Goal: Task Accomplishment & Management: Use online tool/utility

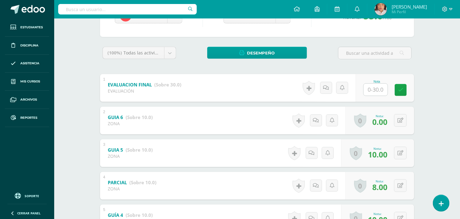
scroll to position [103, 0]
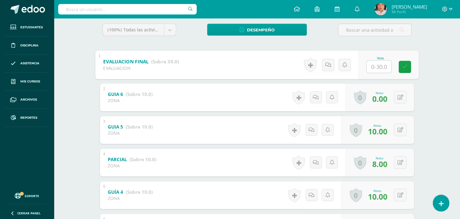
click at [378, 66] on input "text" at bounding box center [379, 66] width 25 height 12
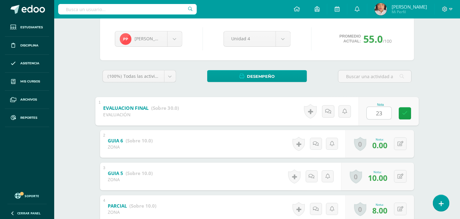
scroll to position [34, 0]
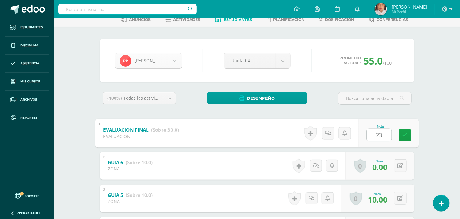
type input "23"
click at [180, 64] on body "Estudiantes Disciplina Asistencia Mis cursos Archivos Reportes Soporte Ayuda Re…" at bounding box center [230, 191] width 460 height 451
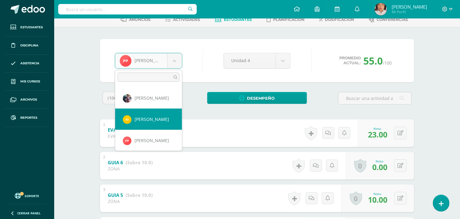
scroll to position [353, 0]
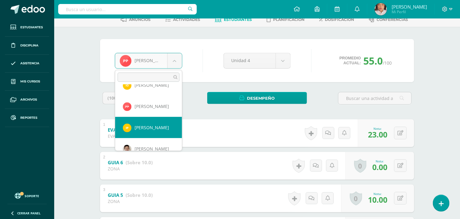
select select "1250"
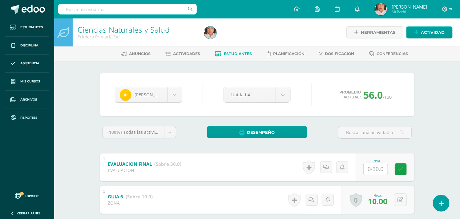
scroll to position [103, 0]
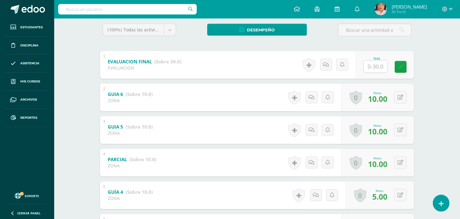
click at [374, 68] on input "text" at bounding box center [376, 67] width 24 height 12
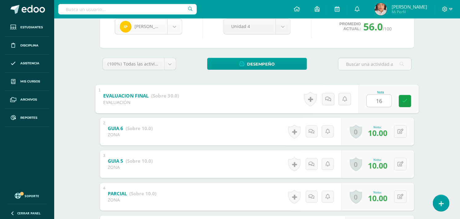
type input "16"
click at [175, 29] on body "Estudiantes Disciplina Asistencia Mis cursos Archivos Reportes Soporte Ayuda Re…" at bounding box center [230, 157] width 460 height 451
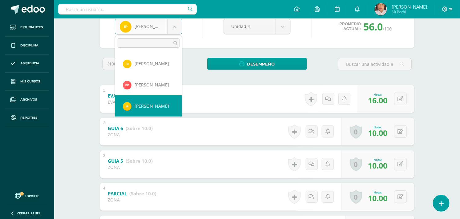
scroll to position [374, 0]
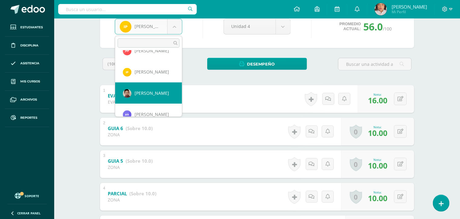
select select "1252"
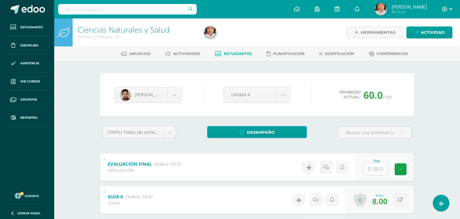
click at [378, 171] on input "text" at bounding box center [376, 169] width 24 height 12
type input "22"
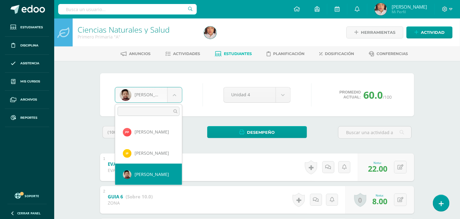
scroll to position [395, 0]
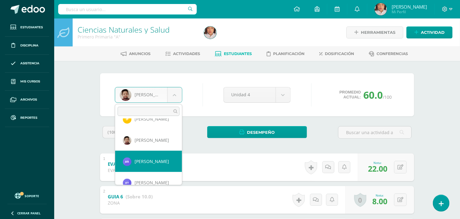
select select "1416"
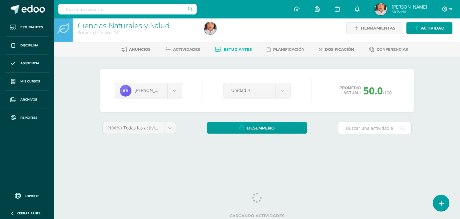
scroll to position [6, 0]
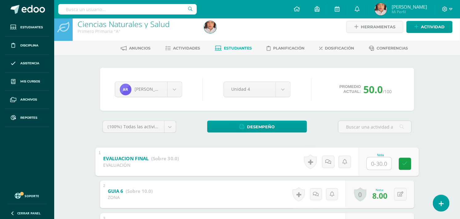
click at [374, 159] on input "text" at bounding box center [379, 164] width 25 height 12
type input "17"
click at [174, 92] on body "Estudiantes Disciplina Asistencia Mis cursos Archivos Reportes Soporte Ayuda Re…" at bounding box center [230, 219] width 460 height 451
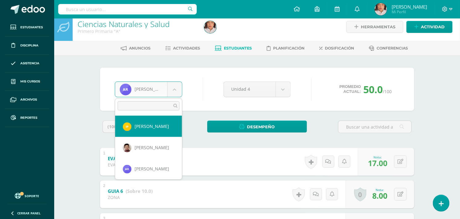
scroll to position [417, 0]
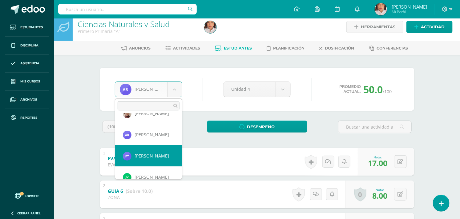
select select "1458"
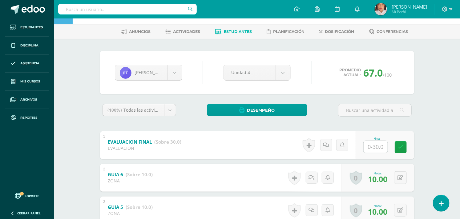
scroll to position [34, 0]
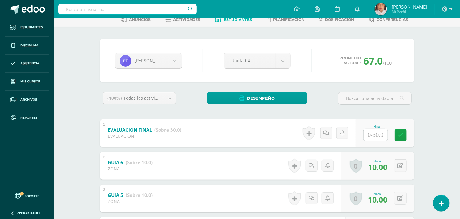
click at [370, 139] on input "text" at bounding box center [376, 135] width 24 height 12
type input "20"
click at [176, 66] on body "Estudiantes Disciplina Asistencia Mis cursos Archivos Reportes Soporte Ayuda Re…" at bounding box center [230, 191] width 460 height 451
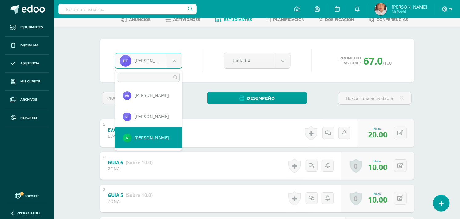
scroll to position [438, 0]
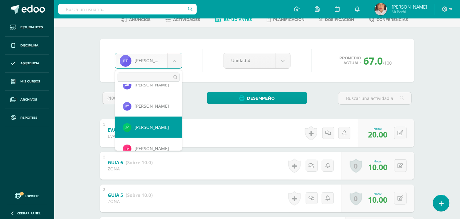
select select "1602"
